Goal: Check status: Check status

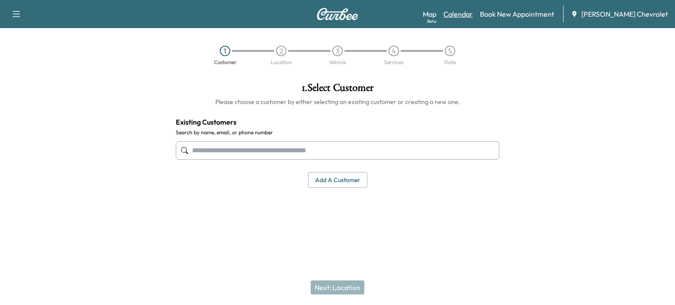
click at [473, 12] on link "Calendar" at bounding box center [457, 14] width 29 height 11
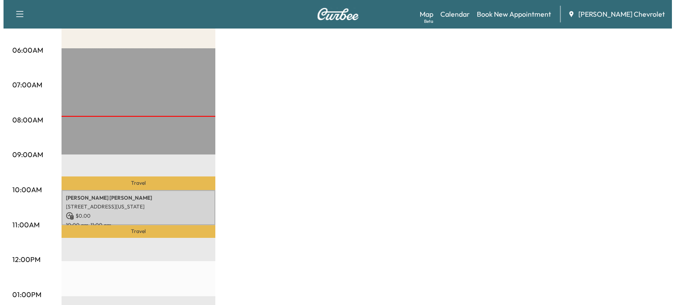
scroll to position [172, 0]
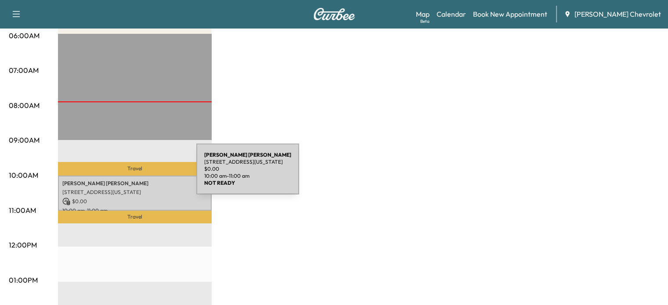
click at [130, 176] on div "[PERSON_NAME] [STREET_ADDRESS][US_STATE] $ 0.00 10:00 am - 11:00 am" at bounding box center [135, 194] width 154 height 36
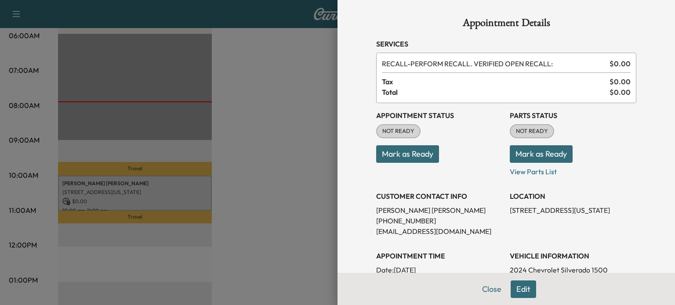
click at [400, 159] on button "Mark as Ready" at bounding box center [407, 154] width 63 height 18
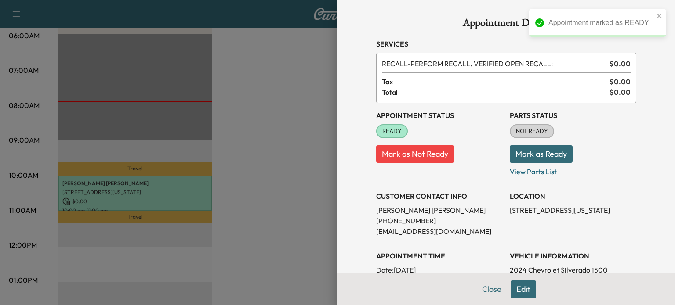
click at [514, 151] on button "Mark as Ready" at bounding box center [541, 154] width 63 height 18
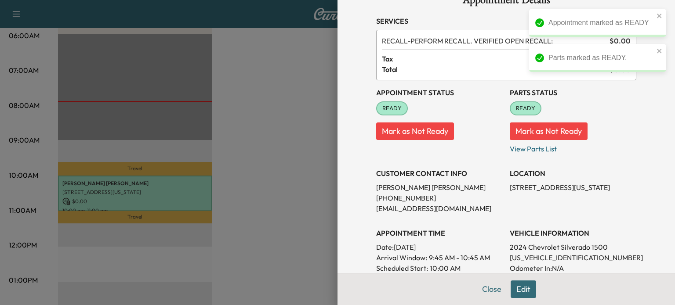
scroll to position [23, 0]
